Goal: Task Accomplishment & Management: Manage account settings

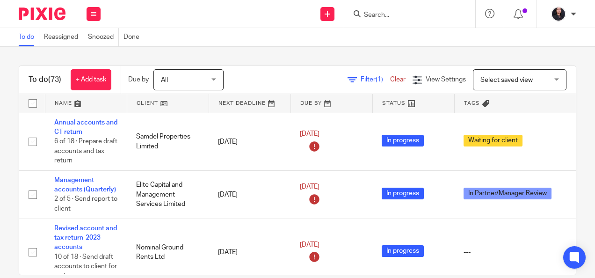
scroll to position [2676, 0]
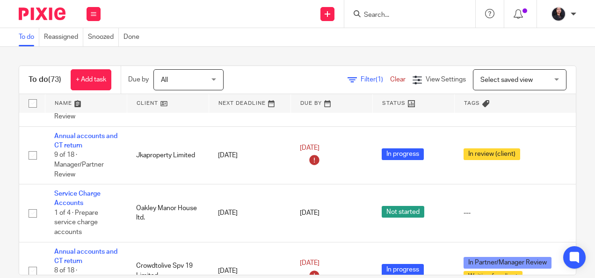
scroll to position [330, 0]
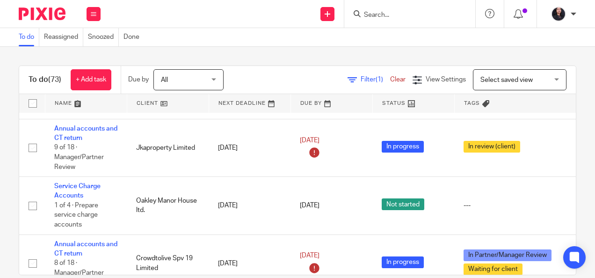
click at [370, 13] on input "Search" at bounding box center [405, 15] width 84 height 8
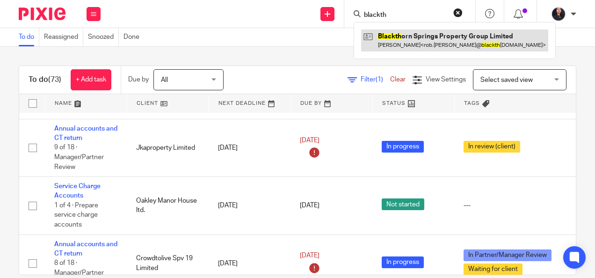
type input "blackth"
click at [398, 41] on link at bounding box center [454, 40] width 187 height 22
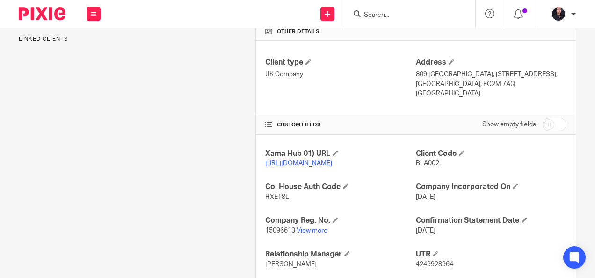
scroll to position [309, 0]
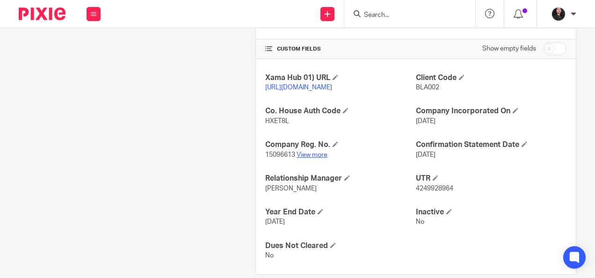
click at [314, 155] on link "View more" at bounding box center [312, 155] width 31 height 7
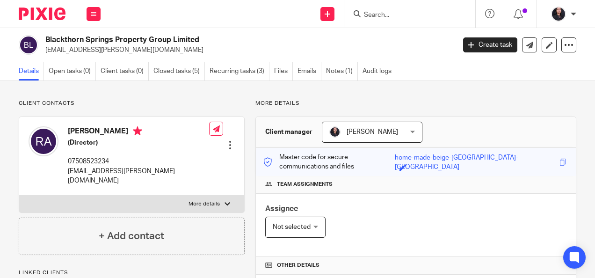
drag, startPoint x: 46, startPoint y: 39, endPoint x: 212, endPoint y: 41, distance: 166.2
click at [212, 41] on h2 "Blackthorn Springs Property Group Limited" at bounding box center [206, 40] width 323 height 10
copy h2 "Blackthorn Springs Property Group Limited"
click at [37, 8] on img at bounding box center [42, 13] width 47 height 13
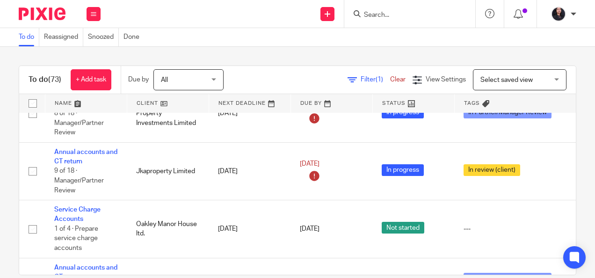
scroll to position [315, 0]
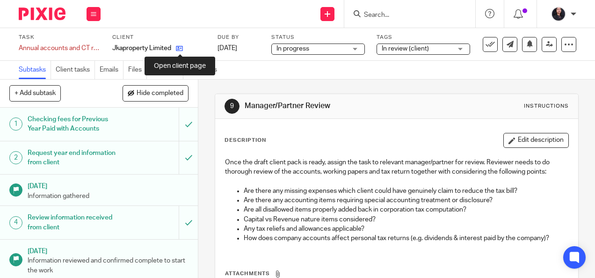
click at [181, 48] on icon at bounding box center [179, 48] width 7 height 7
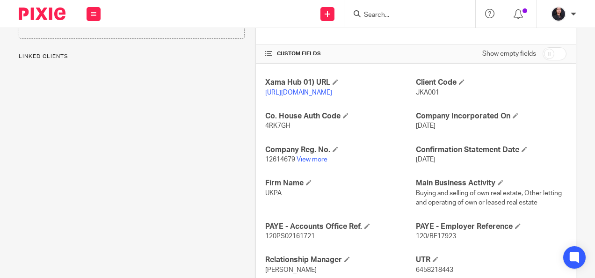
scroll to position [309, 0]
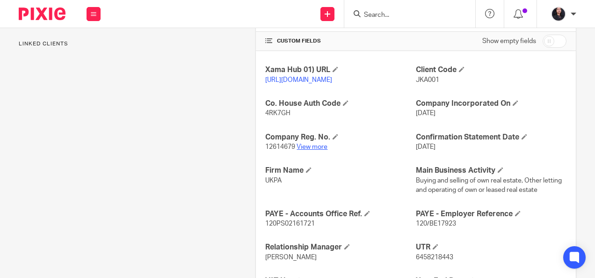
click at [302, 150] on link "View more" at bounding box center [312, 147] width 31 height 7
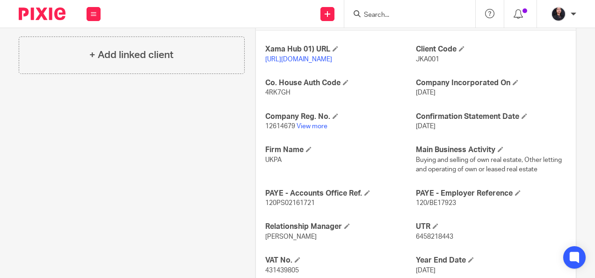
scroll to position [0, 0]
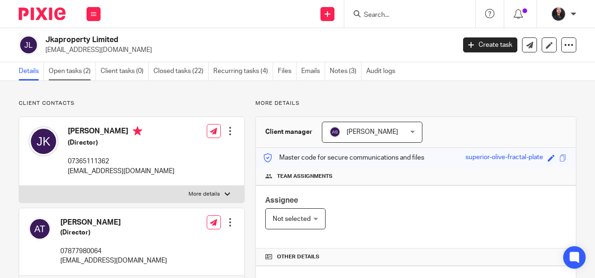
click at [58, 71] on link "Open tasks (2)" at bounding box center [72, 71] width 47 height 18
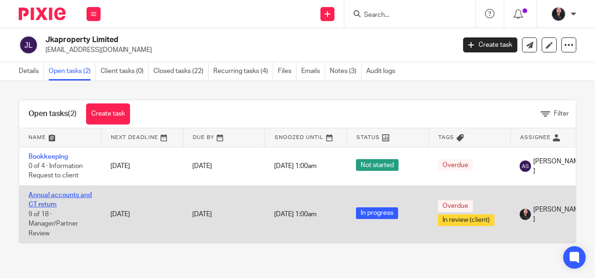
click at [53, 196] on link "Annual accounts and CT return" at bounding box center [60, 200] width 63 height 16
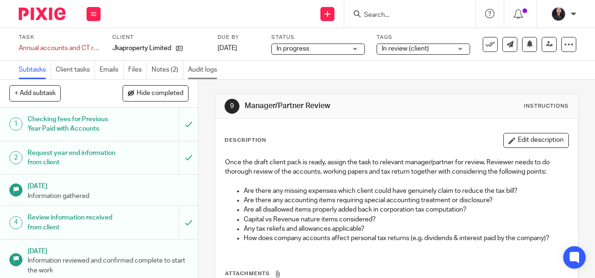
click at [202, 73] on link "Audit logs" at bounding box center [205, 70] width 34 height 18
